Goal: Navigation & Orientation: Find specific page/section

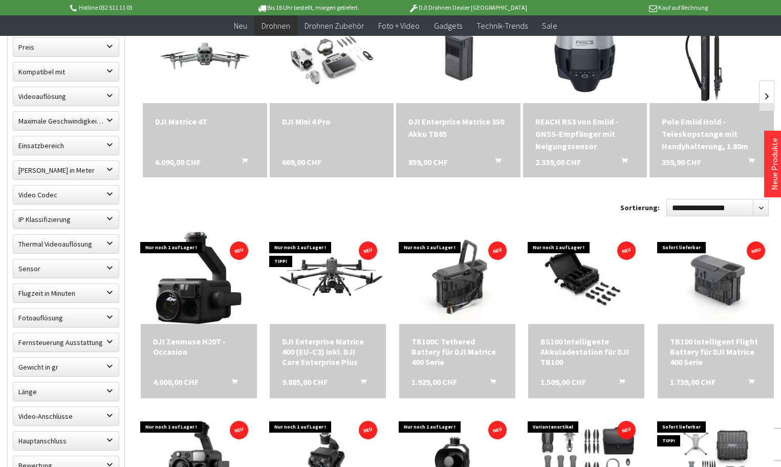
scroll to position [375, 0]
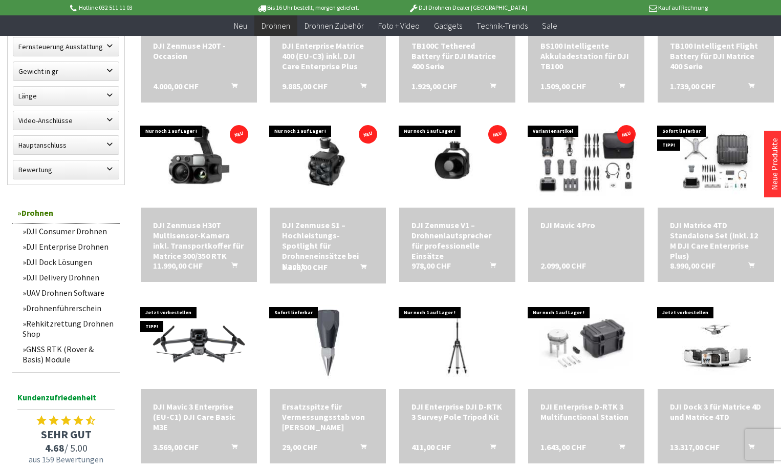
scroll to position [649, 0]
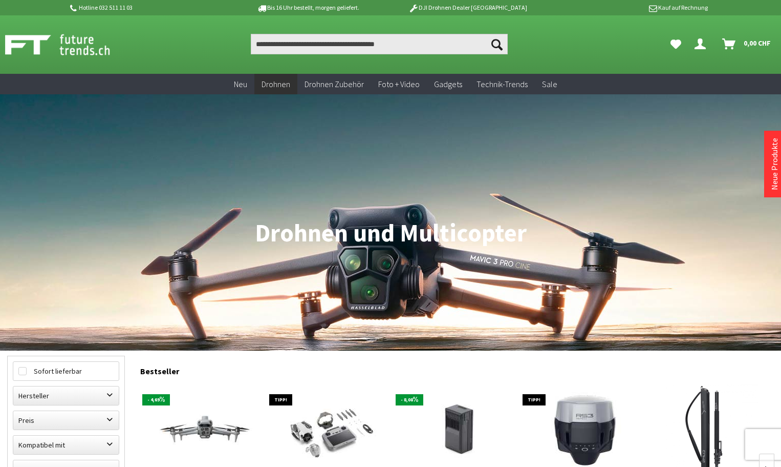
click at [43, 48] on img at bounding box center [69, 45] width 128 height 26
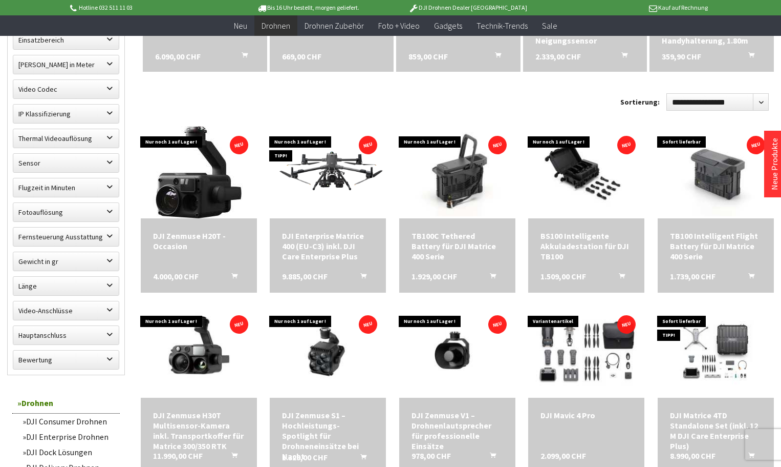
scroll to position [465, 0]
